Goal: Book appointment/travel/reservation

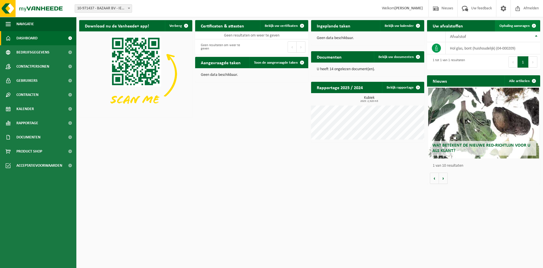
click at [517, 26] on span "Ophaling aanvragen" at bounding box center [514, 26] width 30 height 4
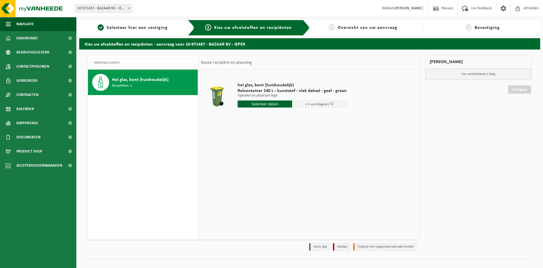
click at [258, 103] on input "text" at bounding box center [265, 103] width 55 height 7
click at [302, 116] on icon at bounding box center [301, 116] width 9 height 9
click at [253, 136] on div "2" at bounding box center [253, 136] width 10 height 9
type input "Van 2025-09-02"
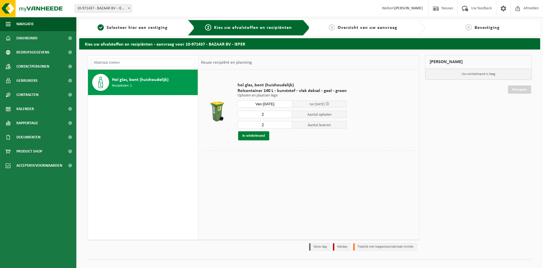
click at [258, 136] on button "In winkelmand" at bounding box center [253, 135] width 31 height 9
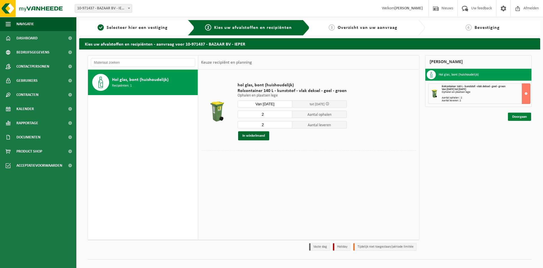
click at [519, 115] on link "Doorgaan" at bounding box center [519, 117] width 23 height 8
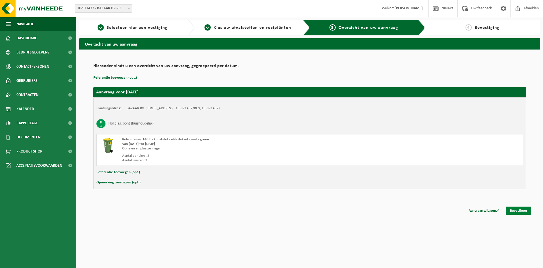
click at [520, 210] on link "Bevestigen" at bounding box center [518, 210] width 25 height 8
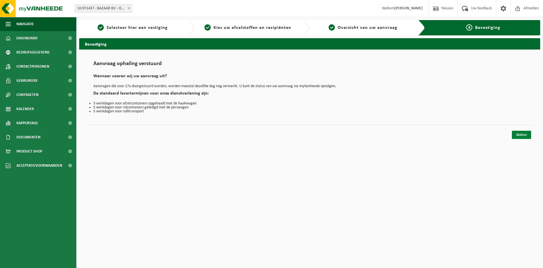
click at [525, 135] on link "Sluiten" at bounding box center [521, 135] width 19 height 8
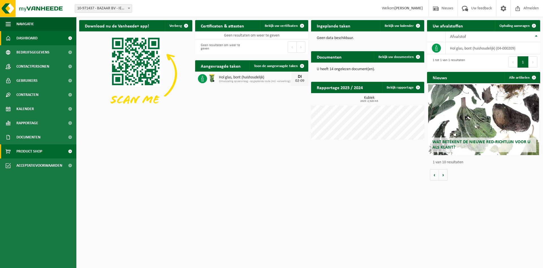
click at [66, 150] on span at bounding box center [70, 151] width 13 height 14
